Goal: Task Accomplishment & Management: Use online tool/utility

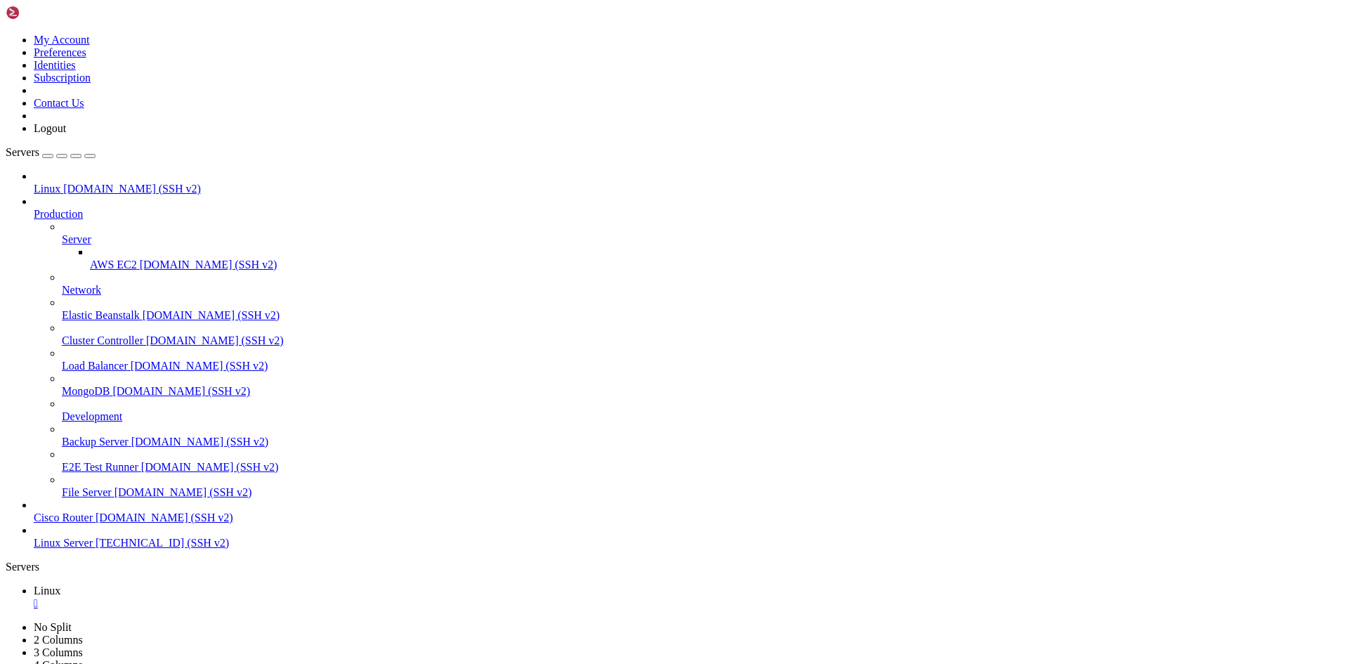
drag, startPoint x: 6, startPoint y: 850, endPoint x: 242, endPoint y: 890, distance: 238.8
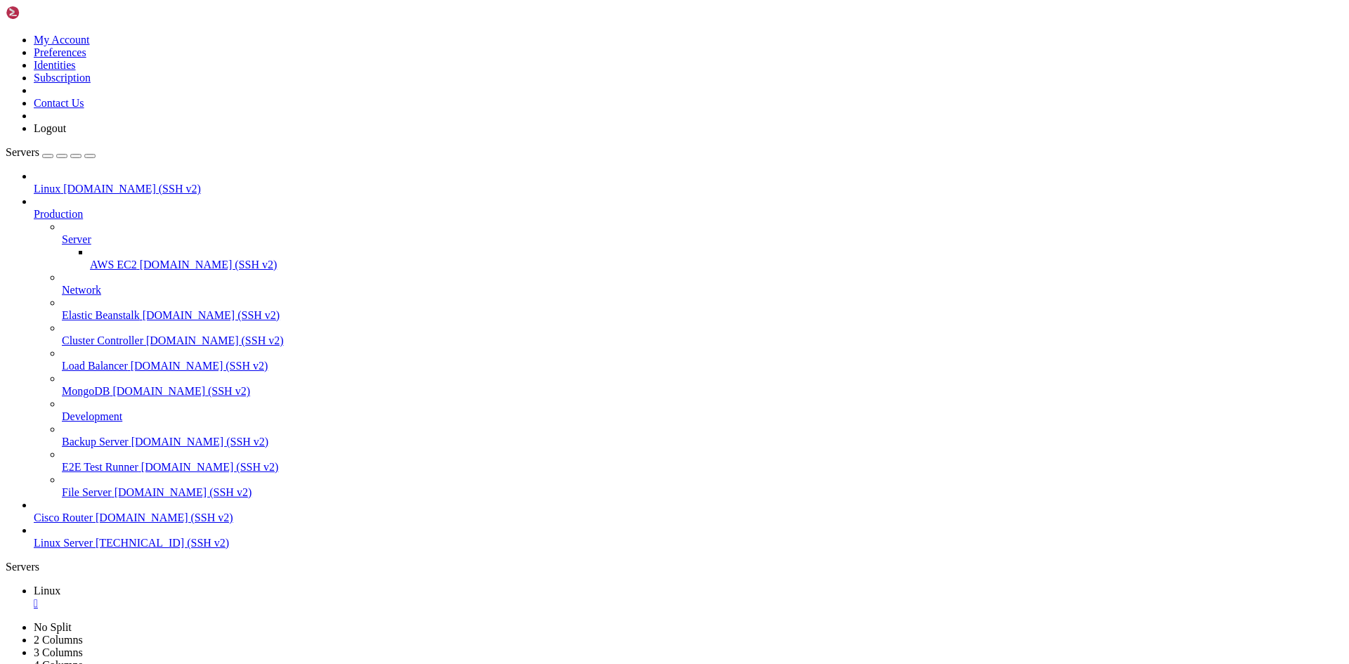
drag, startPoint x: 244, startPoint y: 883, endPoint x: -24, endPoint y: 841, distance: 270.9
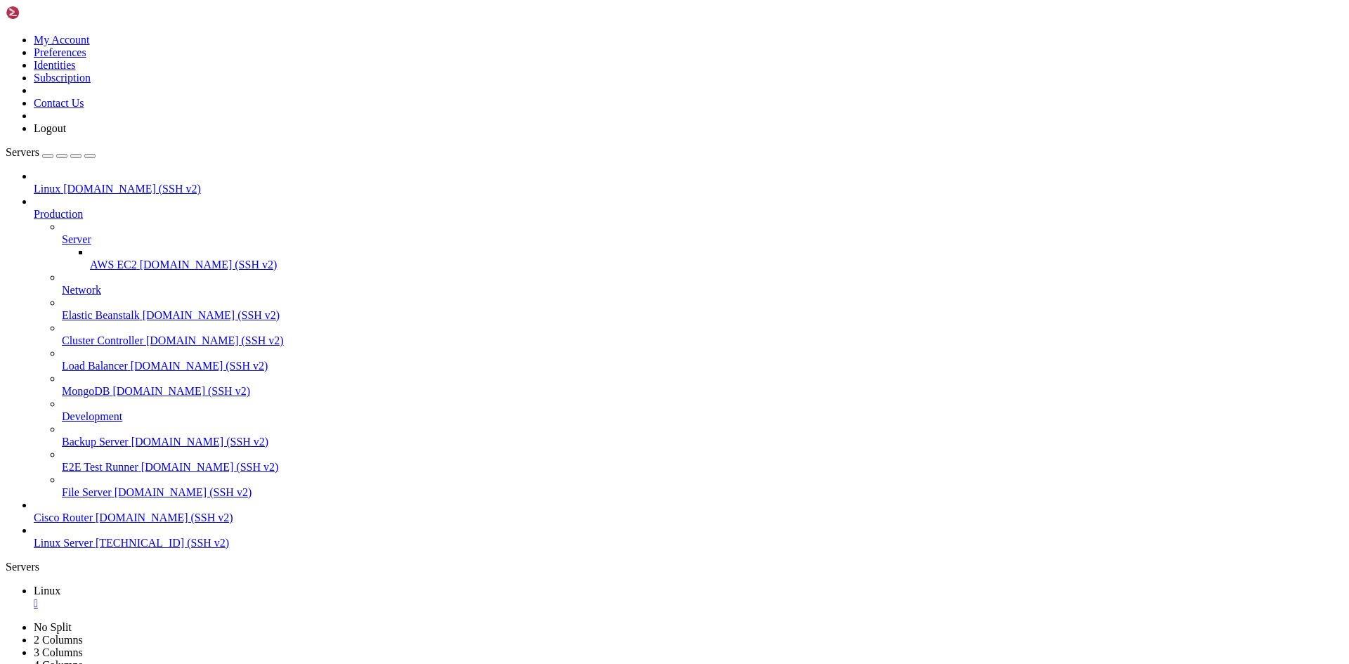
scroll to position [7, 0]
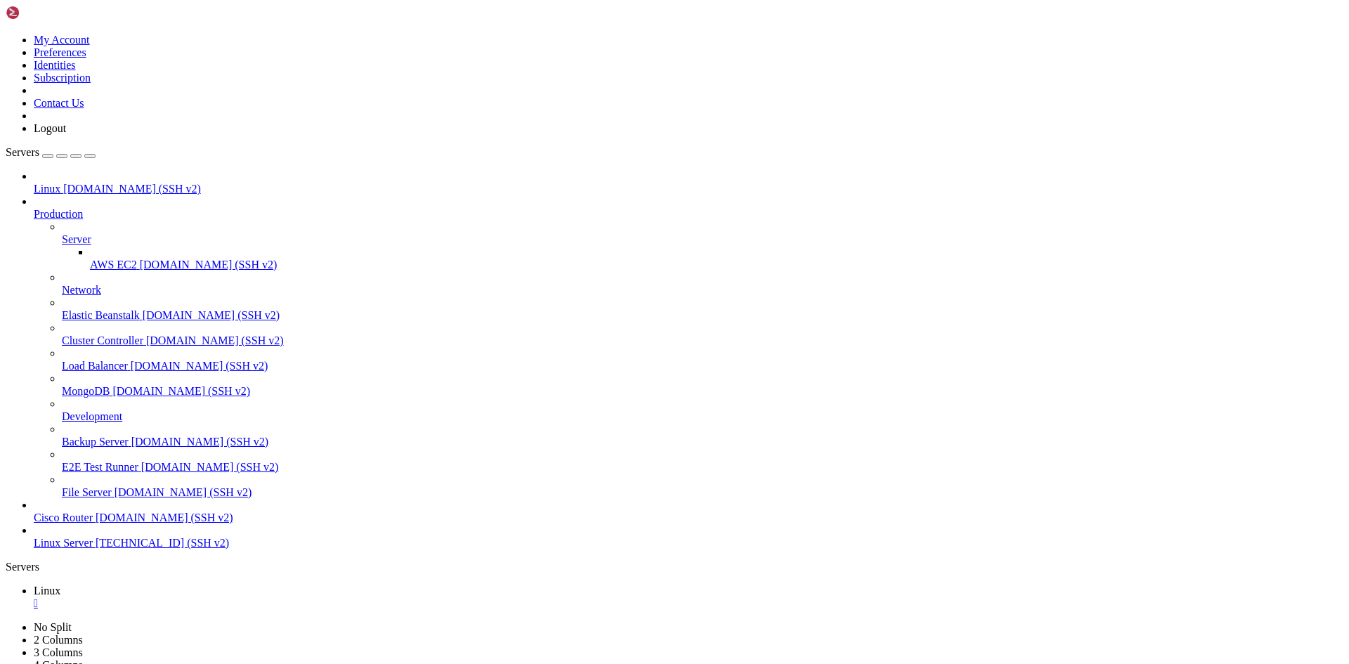
scroll to position [6, 0]
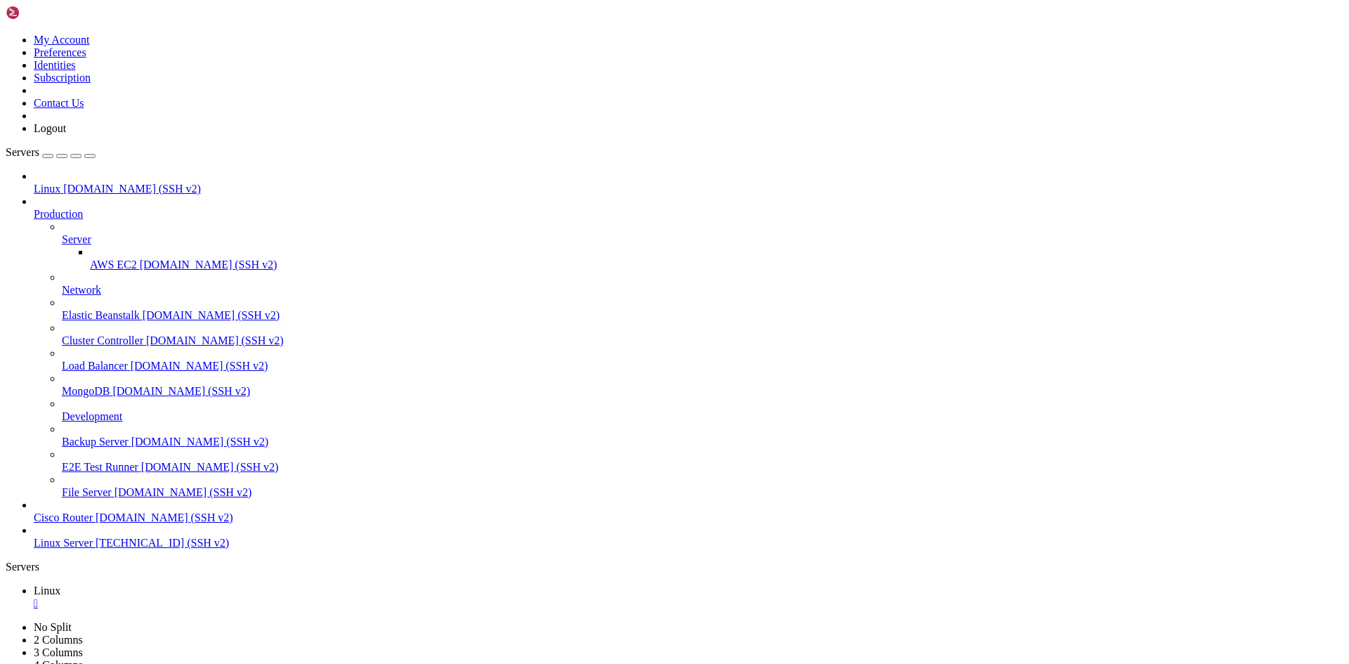
click at [234, 597] on div "" at bounding box center [689, 603] width 1310 height 13
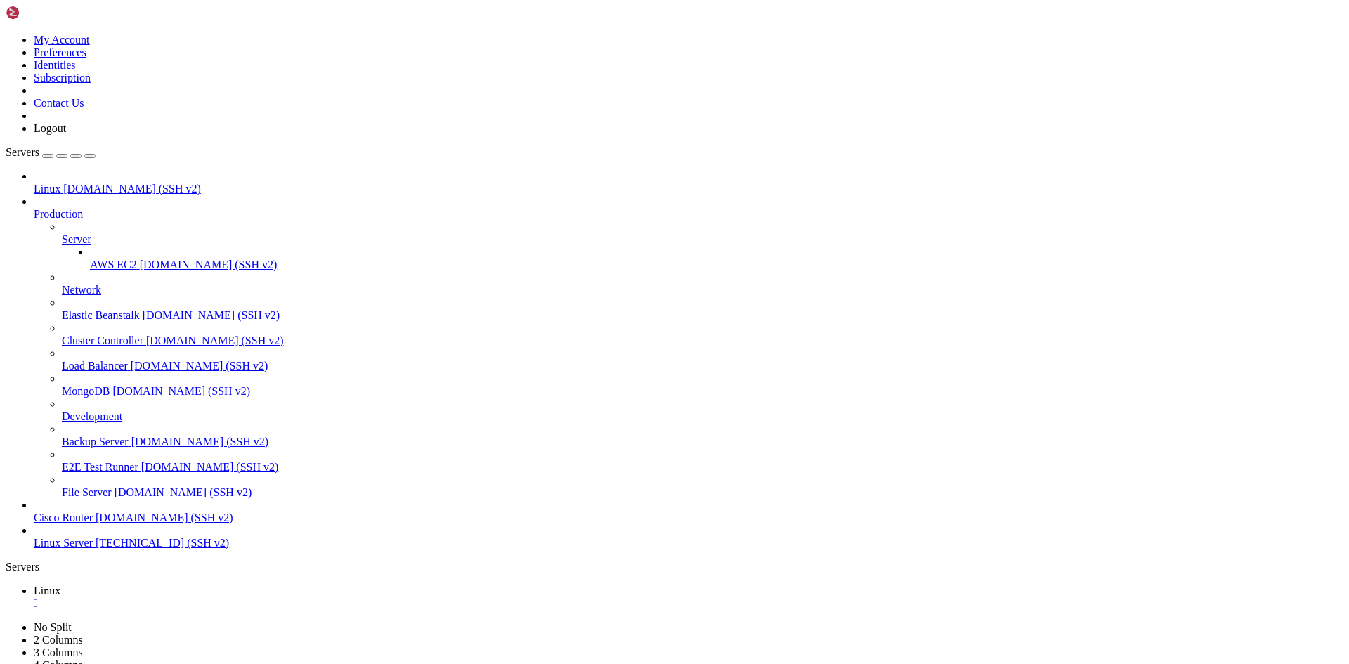
type input "/home/satis/gamefiles"
